Goal: Complete application form: Complete application form

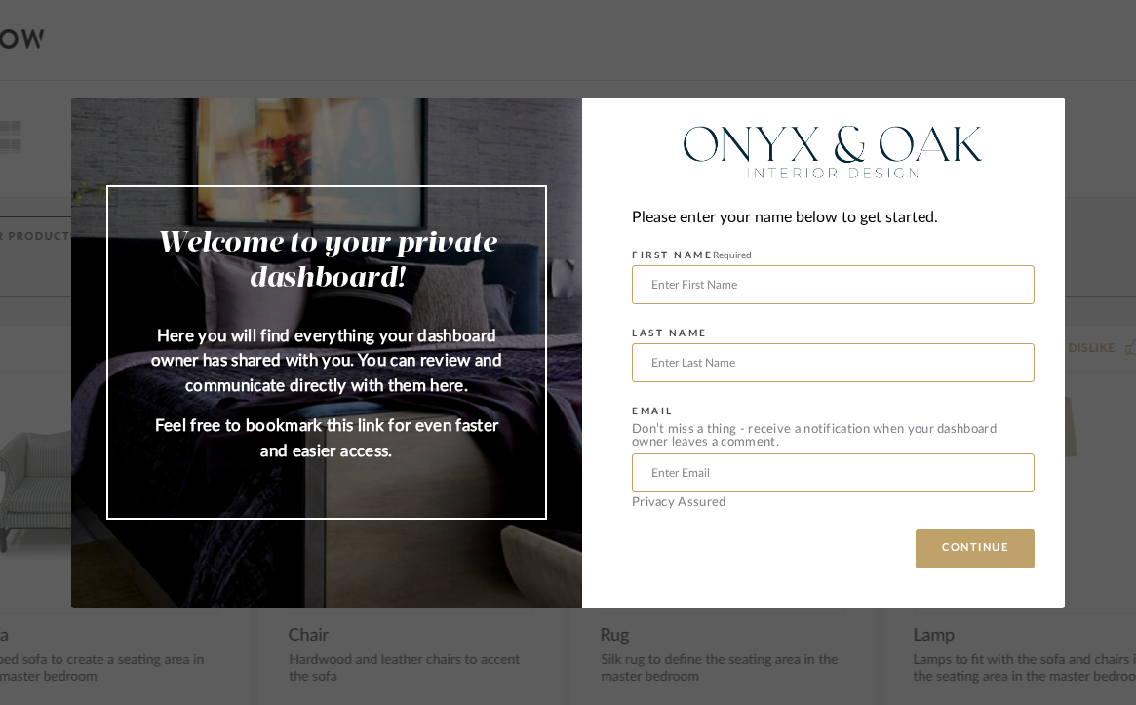
click at [657, 310] on form "FIRST NAME Required LAST NAME EMAIL Don’t miss a thing - receive a notification…" at bounding box center [833, 375] width 403 height 267
click at [654, 307] on form "FIRST NAME Required LAST NAME EMAIL Don’t miss a thing - receive a notification…" at bounding box center [833, 375] width 403 height 267
type input "[PERSON_NAME]"
type input "Sparks"
click at [592, 573] on div "Please enter your name below to get started. FIRST NAME Required [PERSON_NAME] …" at bounding box center [823, 352] width 483 height 511
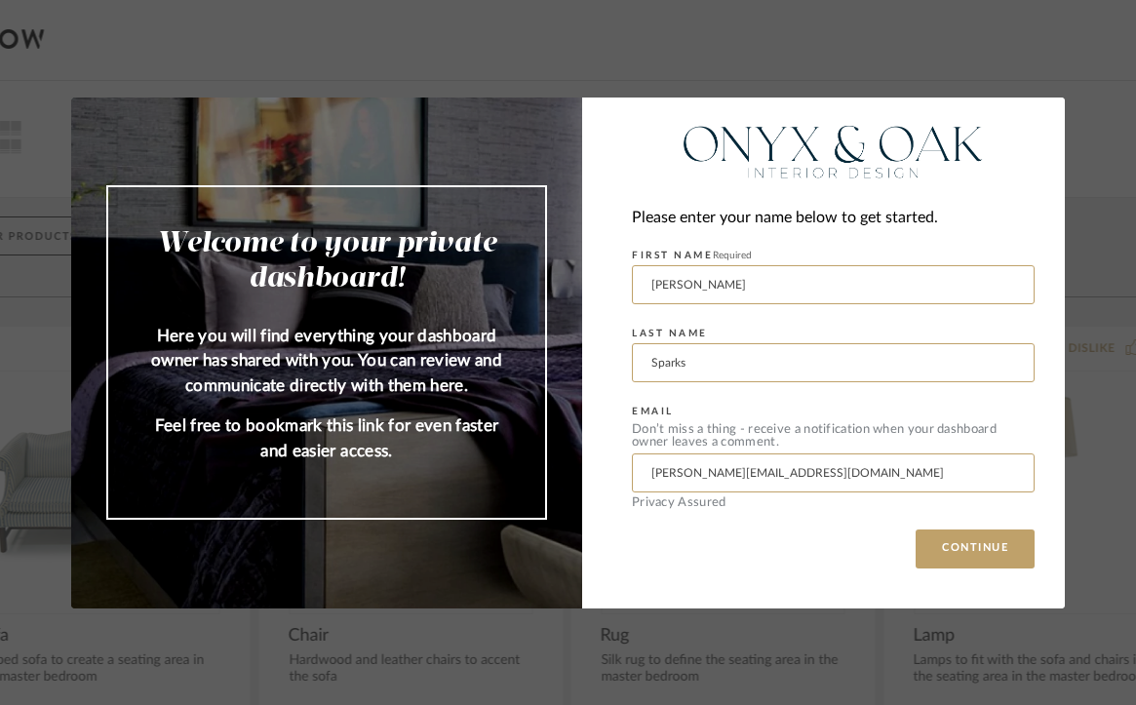
click at [609, 568] on div "Please enter your name below to get started. FIRST NAME Required [PERSON_NAME] …" at bounding box center [823, 352] width 483 height 511
click at [466, 495] on mat-dialog-content "Welcome to your private dashboard! Here you will find everything your dashboard…" at bounding box center [567, 352] width 993 height 511
click at [658, 501] on form "FIRST NAME Required [PERSON_NAME] LAST NAME [PERSON_NAME] EMAIL Don’t miss a th…" at bounding box center [833, 375] width 403 height 267
click at [656, 496] on form "FIRST NAME Required [PERSON_NAME] LAST NAME [PERSON_NAME] EMAIL Don’t miss a th…" at bounding box center [833, 375] width 403 height 267
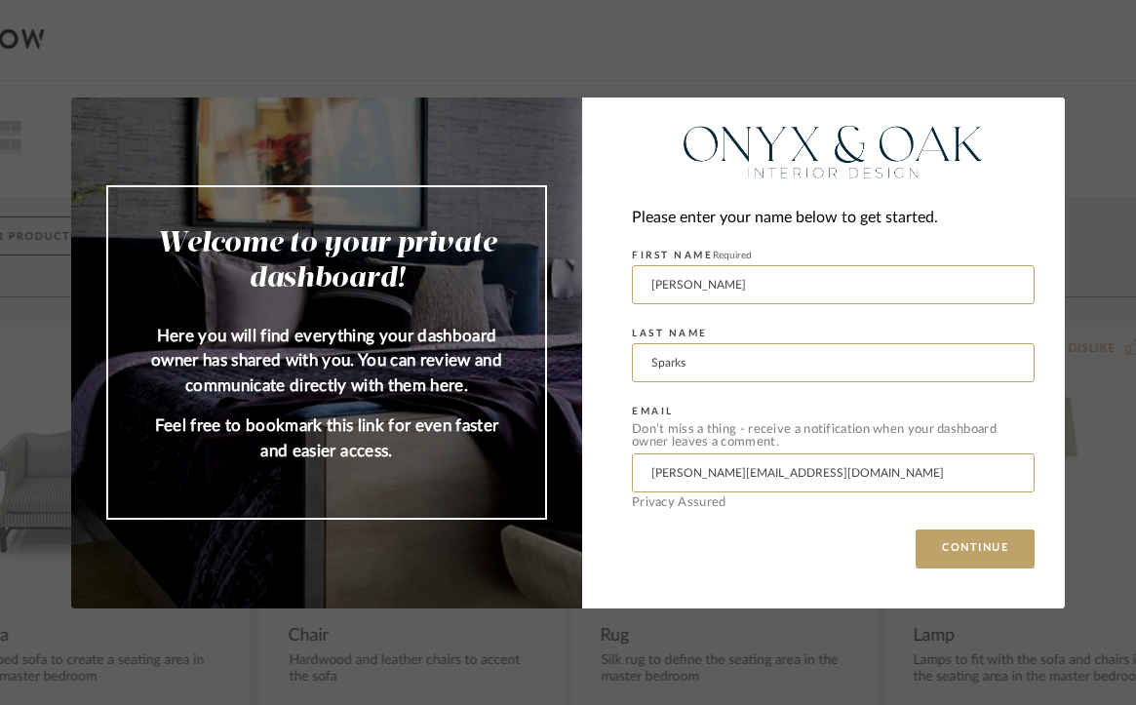
click at [638, 584] on div "Please enter your name below to get started. FIRST NAME Required [PERSON_NAME] …" at bounding box center [823, 352] width 483 height 511
drag, startPoint x: 476, startPoint y: 499, endPoint x: 176, endPoint y: 496, distance: 299.3
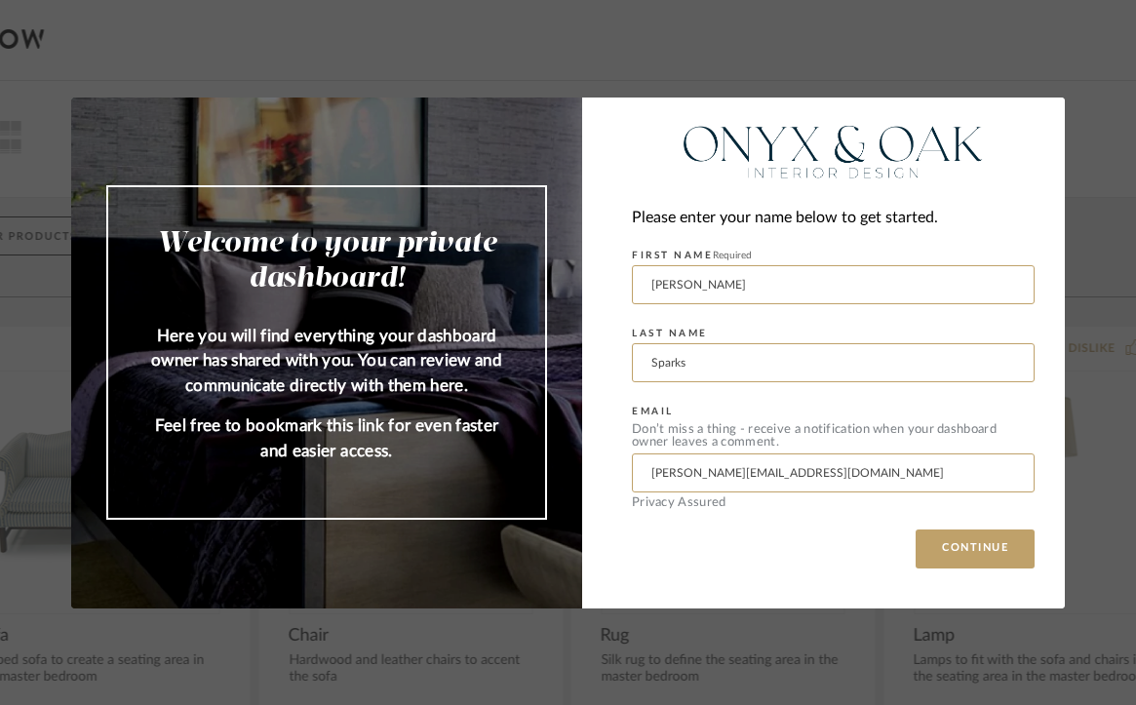
click at [176, 496] on mat-dialog-content "Welcome to your private dashboard! Here you will find everything your dashboard…" at bounding box center [567, 352] width 993 height 511
type input "c"
type input "[EMAIL_ADDRESS][DOMAIN_NAME]"
